Goal: Navigation & Orientation: Find specific page/section

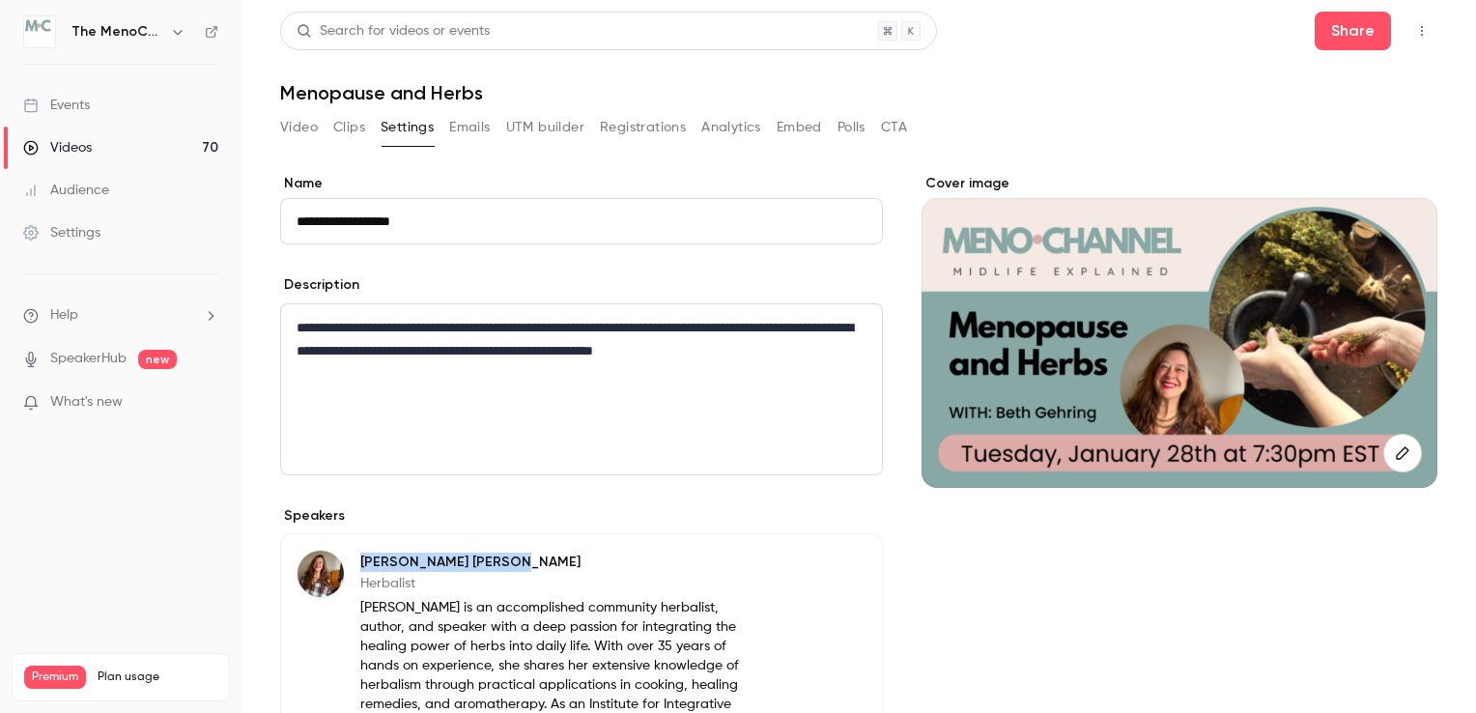
scroll to position [63, 0]
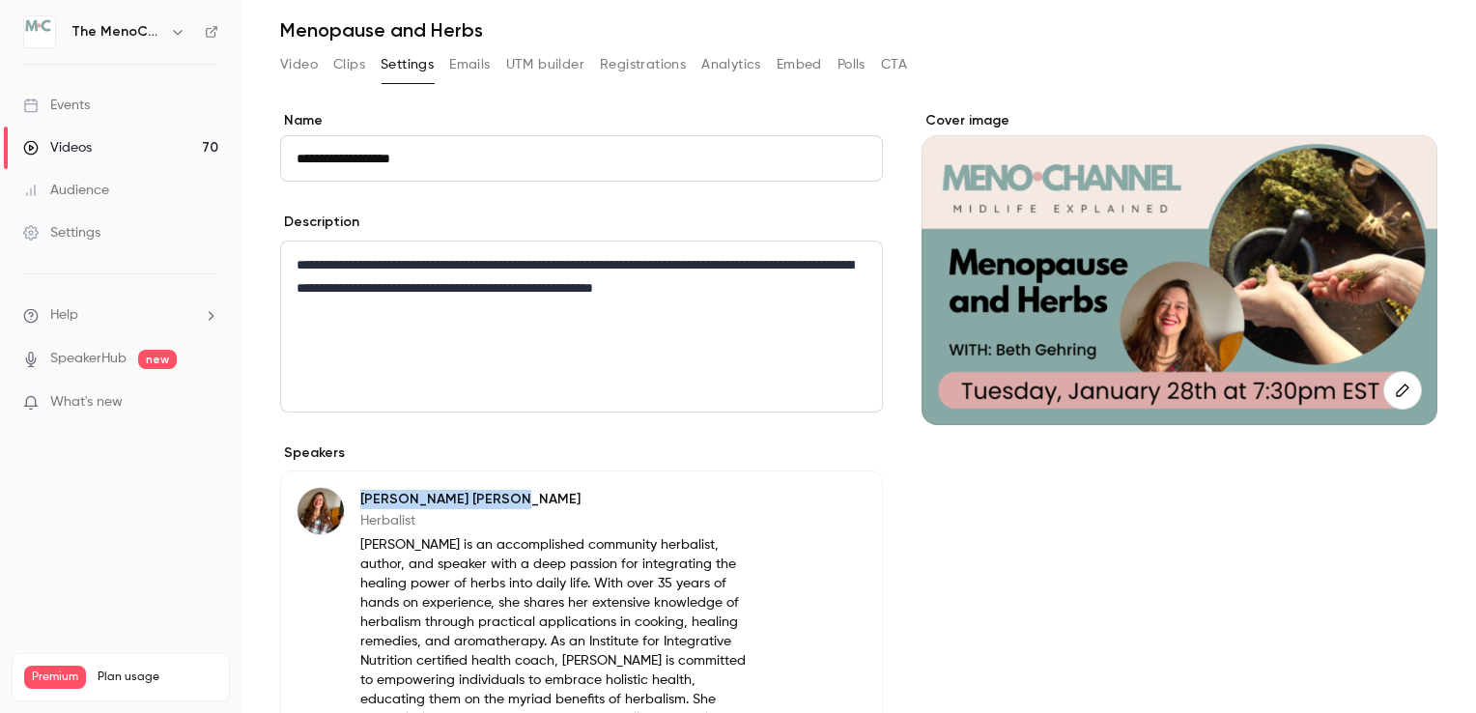
click at [176, 32] on icon "button" at bounding box center [177, 32] width 9 height 5
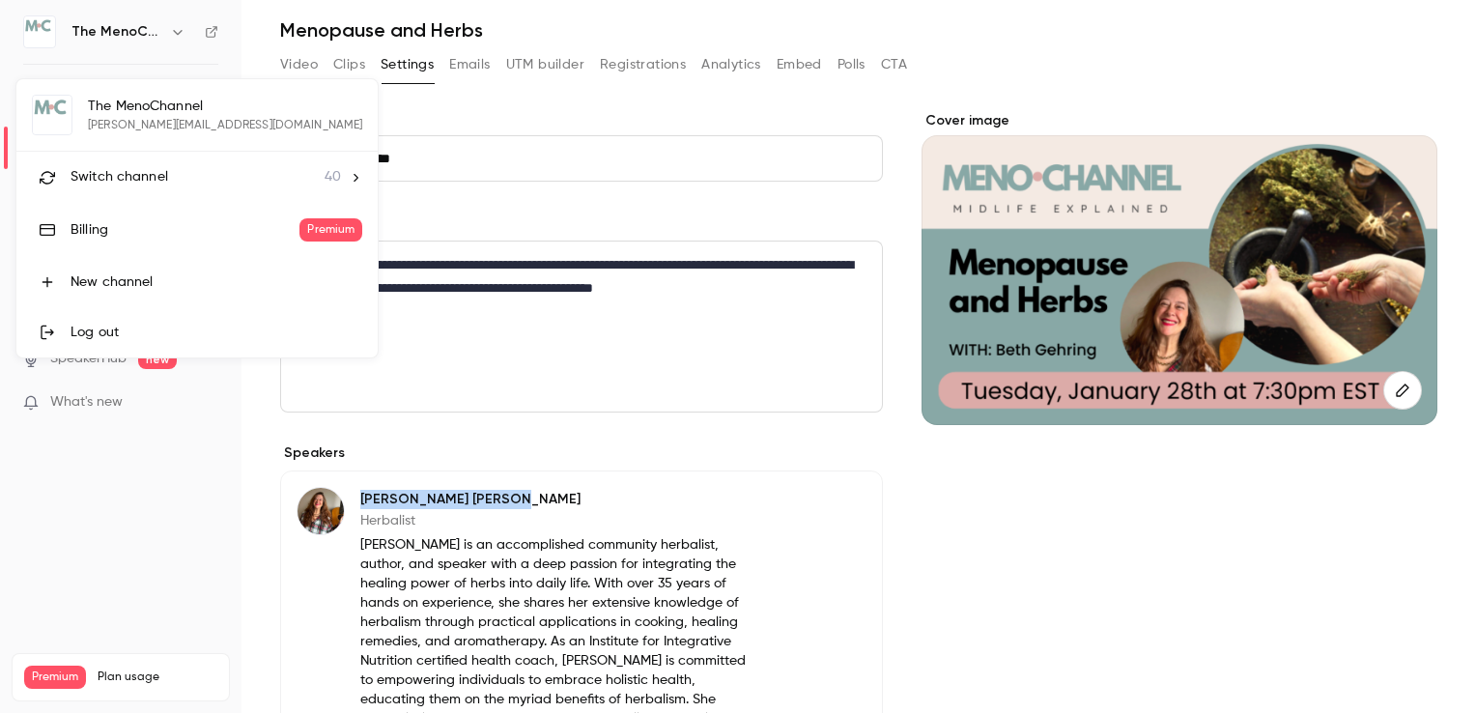
click at [137, 172] on span "Switch channel" at bounding box center [119, 177] width 98 height 20
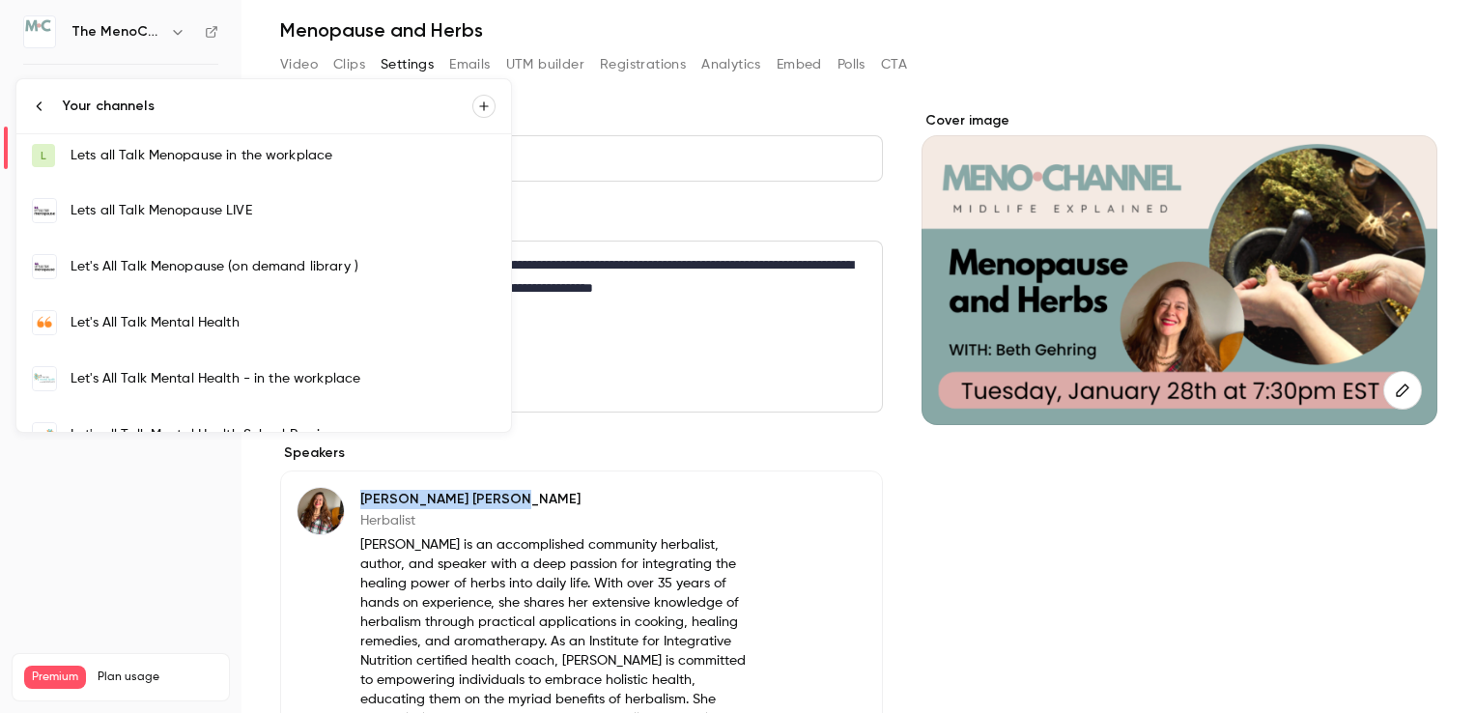
scroll to position [676, 0]
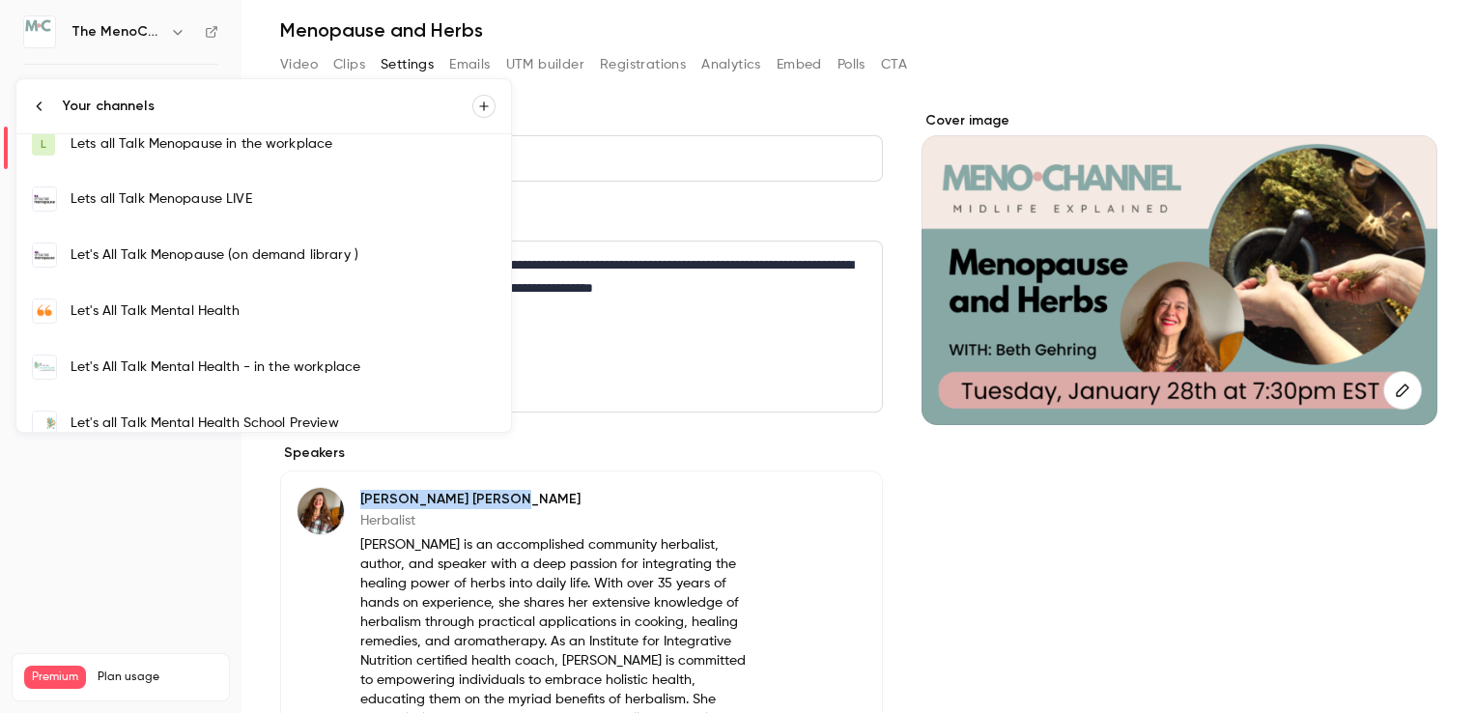
click at [170, 198] on div "Lets all Talk Menopause LIVE" at bounding box center [282, 198] width 425 height 19
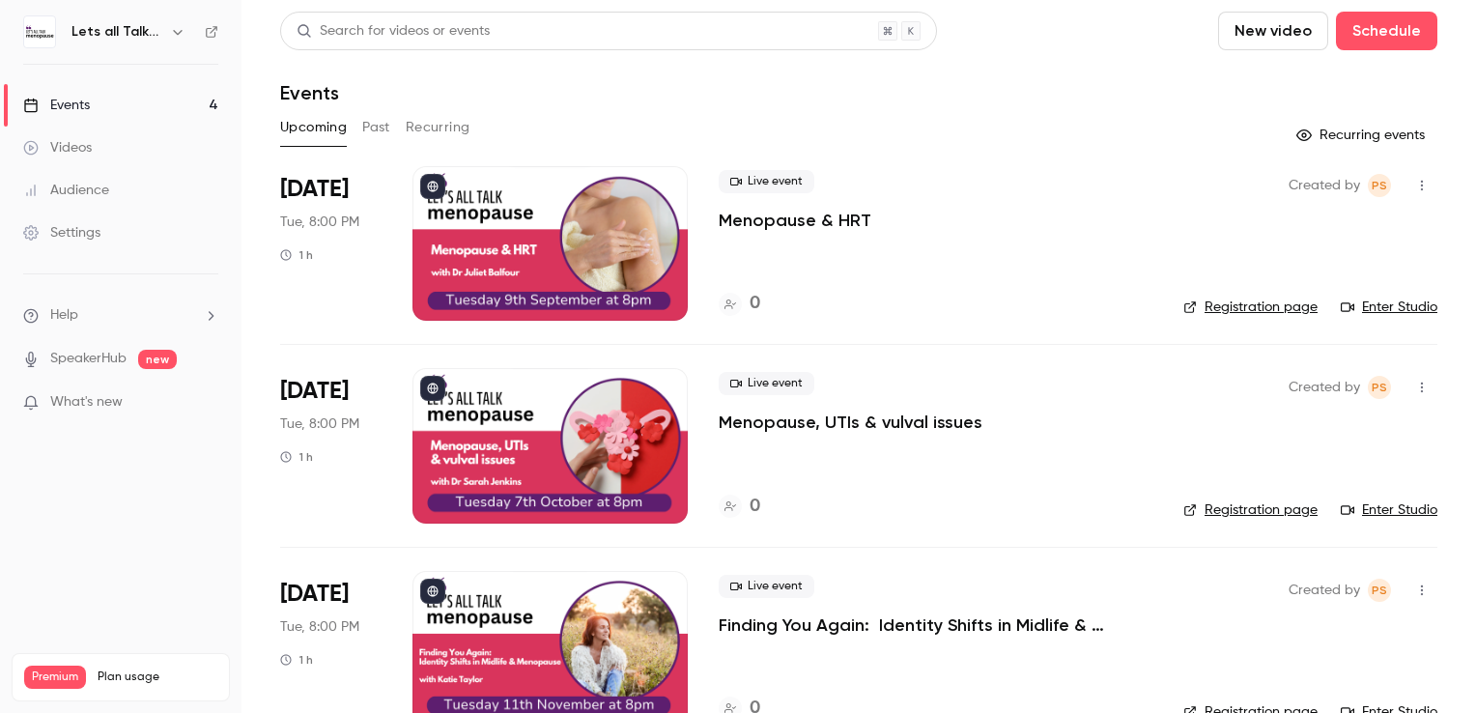
click at [502, 199] on div at bounding box center [549, 243] width 275 height 155
click at [176, 35] on icon "button" at bounding box center [177, 31] width 15 height 15
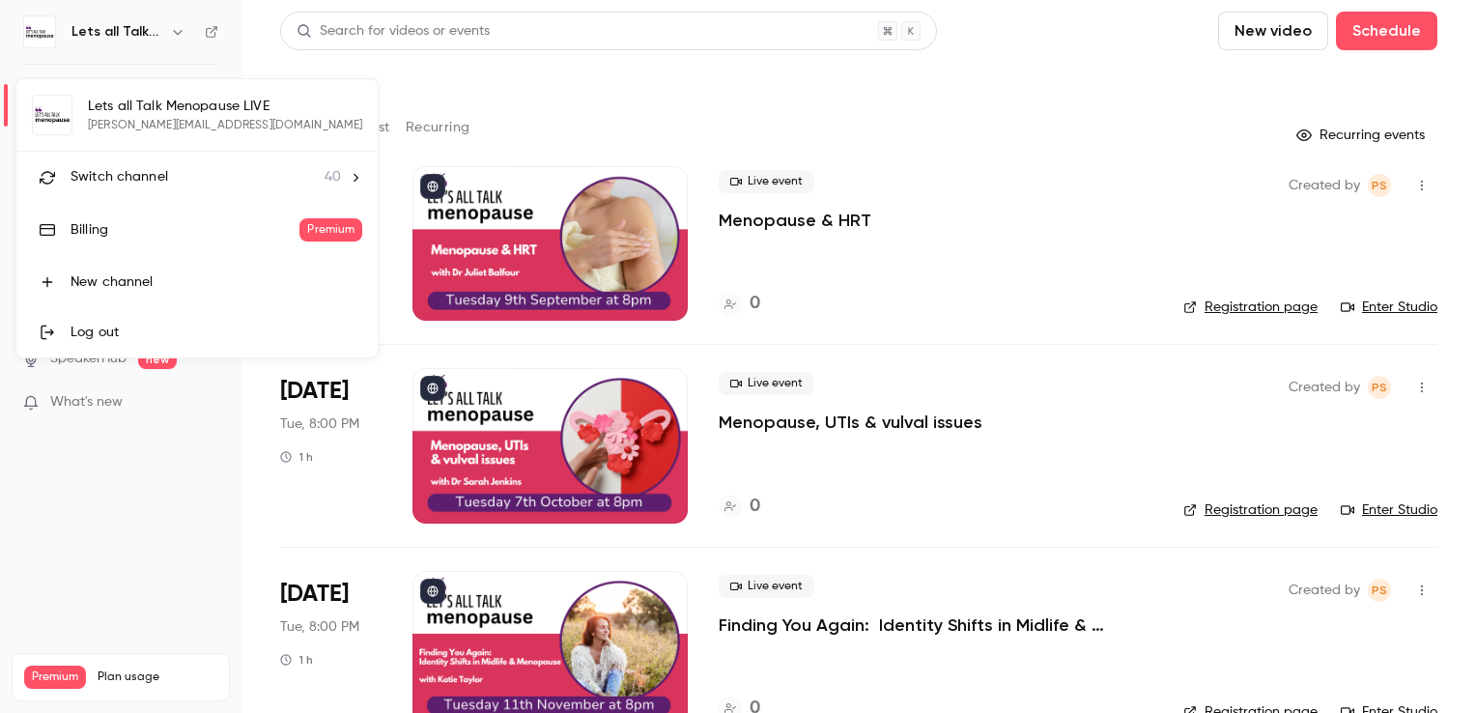
click at [205, 32] on div at bounding box center [738, 356] width 1476 height 713
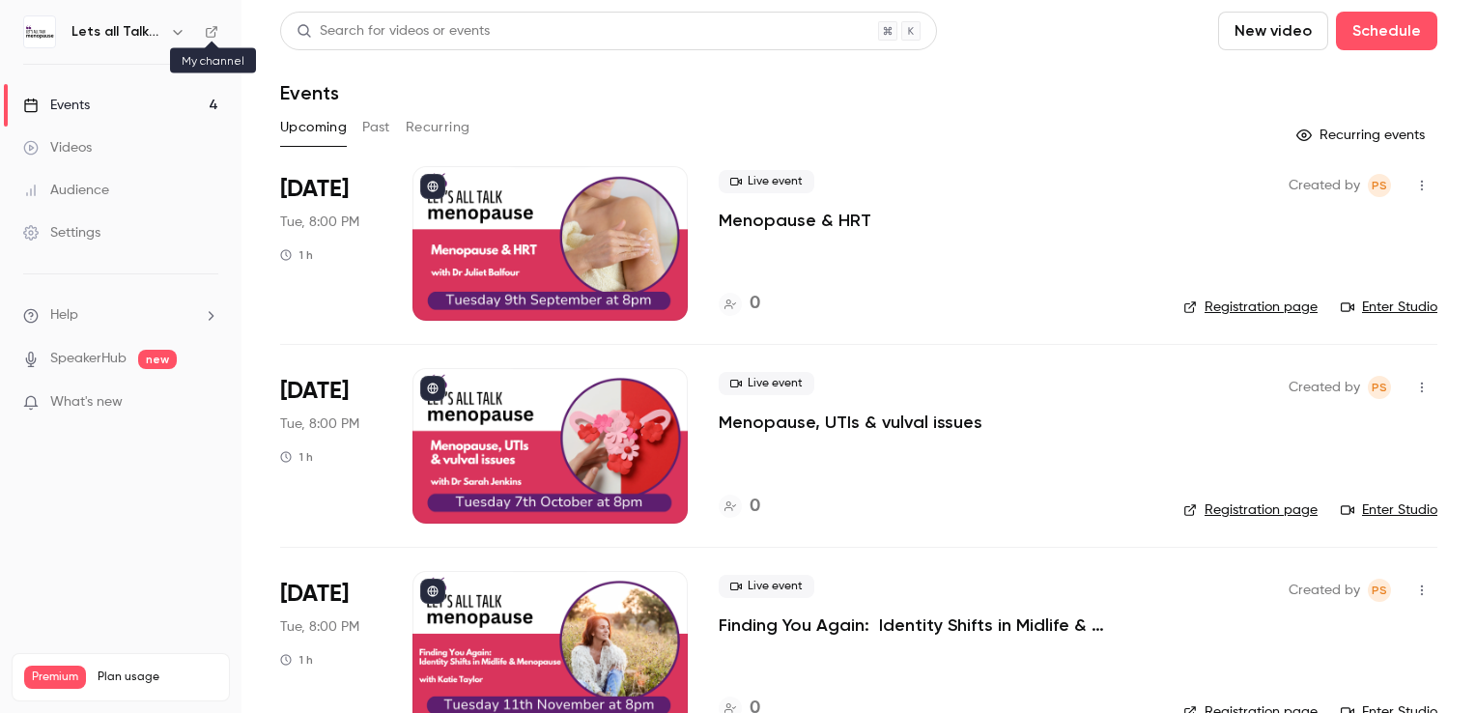
click at [212, 33] on icon at bounding box center [212, 32] width 14 height 14
